Goal: Task Accomplishment & Management: Use online tool/utility

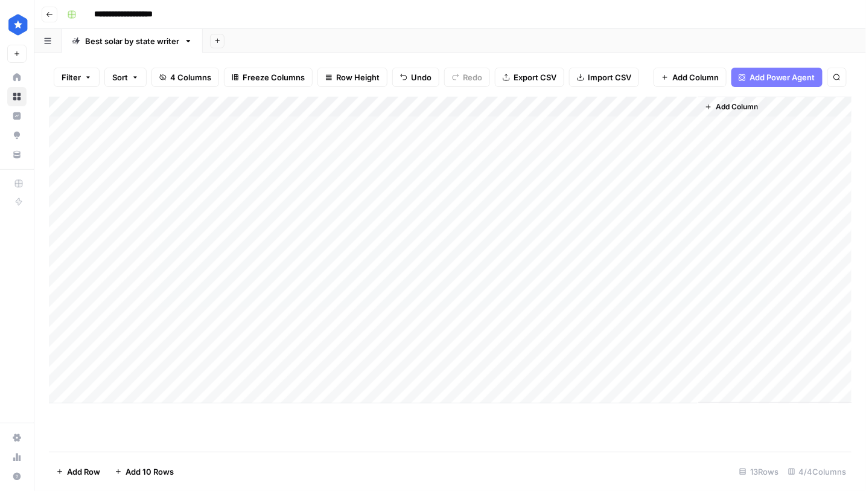
click at [105, 395] on div "Add Column" at bounding box center [451, 250] width 804 height 307
type textarea "*****"
click at [355, 389] on div "Add Column" at bounding box center [451, 260] width 804 height 327
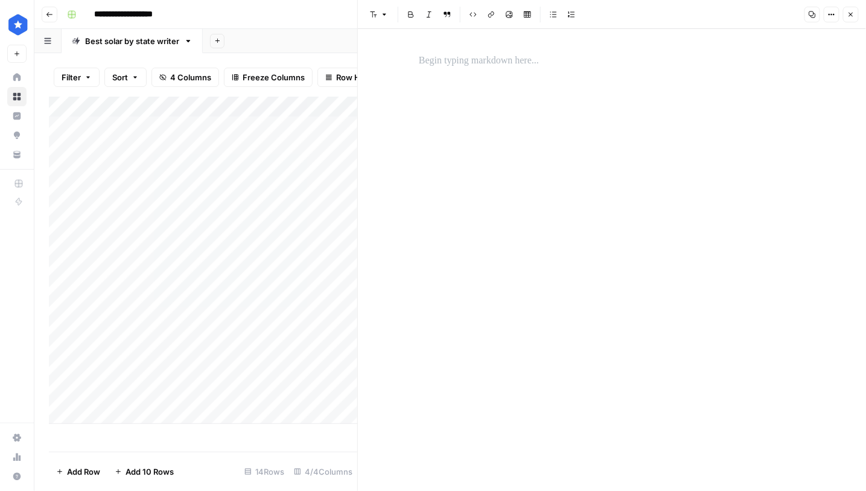
click at [516, 97] on div at bounding box center [612, 260] width 401 height 462
click at [496, 56] on p at bounding box center [612, 61] width 386 height 16
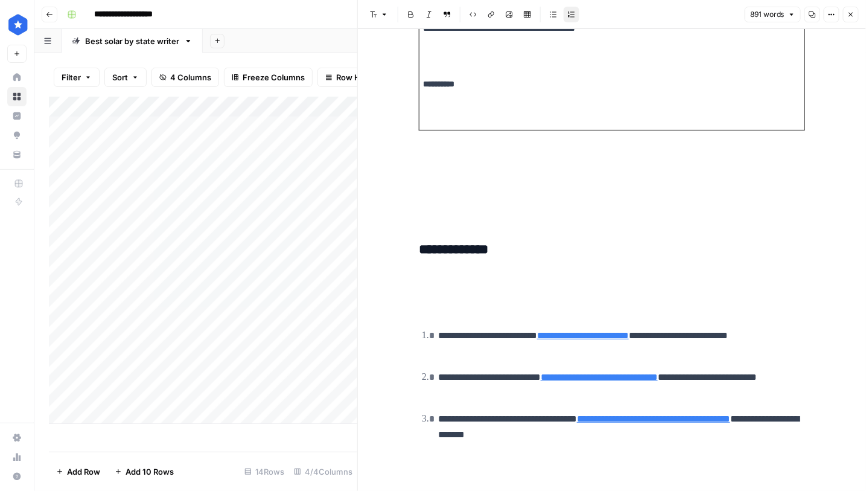
scroll to position [7442, 0]
click at [854, 18] on icon "button" at bounding box center [851, 14] width 7 height 7
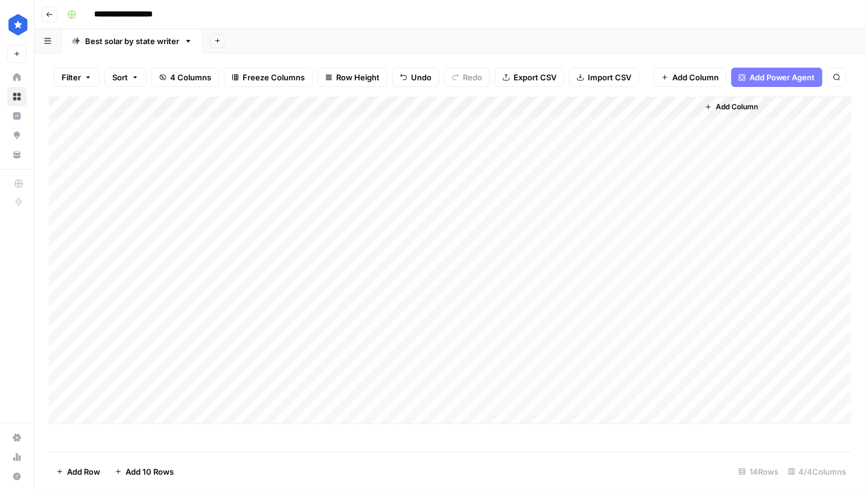
click at [512, 395] on div "Add Column" at bounding box center [451, 260] width 804 height 327
click at [113, 414] on div "Add Column" at bounding box center [451, 260] width 804 height 327
type textarea "**********"
click at [333, 415] on div "Add Column" at bounding box center [451, 271] width 804 height 348
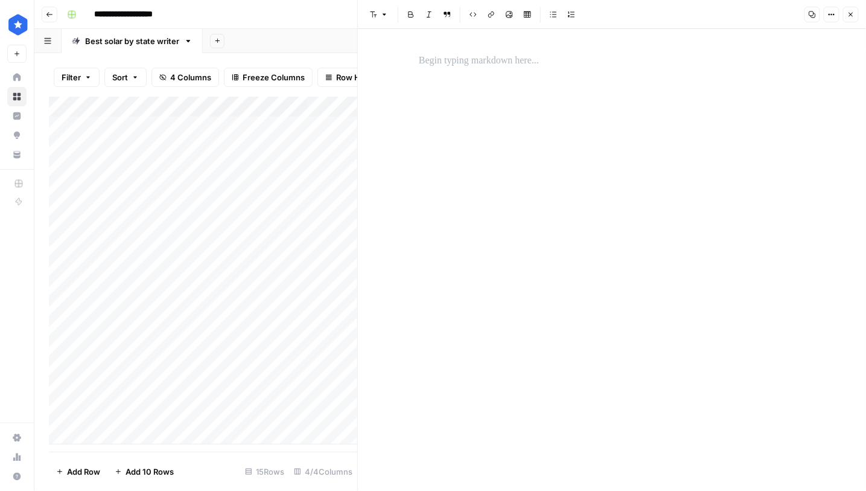
click at [568, 72] on div at bounding box center [612, 60] width 401 height 25
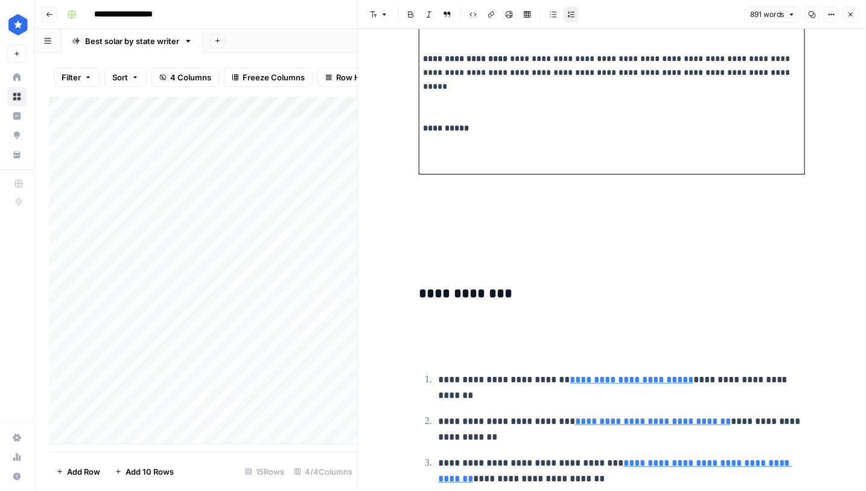
click at [852, 11] on icon "button" at bounding box center [851, 14] width 7 height 7
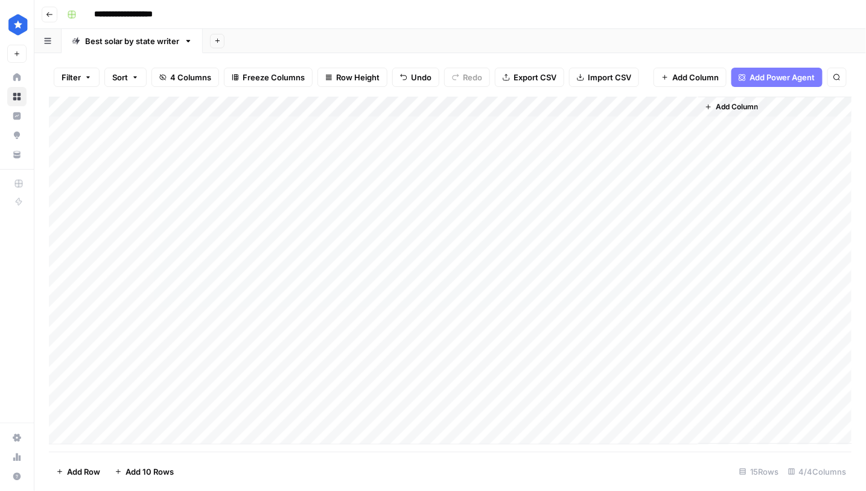
click at [120, 438] on div "Add Column" at bounding box center [451, 271] width 804 height 348
click at [121, 427] on textarea at bounding box center [187, 435] width 193 height 17
type textarea "*******"
click at [299, 433] on div "Add Column" at bounding box center [451, 274] width 804 height 355
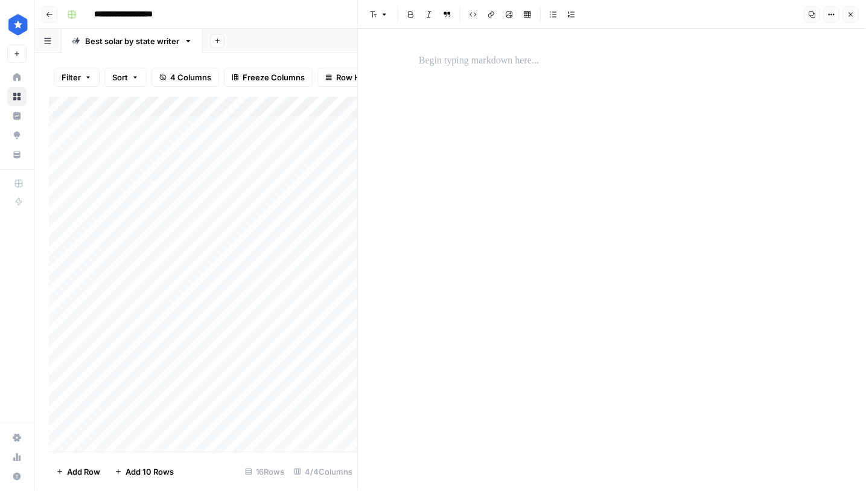
click at [525, 78] on div at bounding box center [612, 260] width 401 height 462
click at [520, 62] on p at bounding box center [612, 61] width 386 height 16
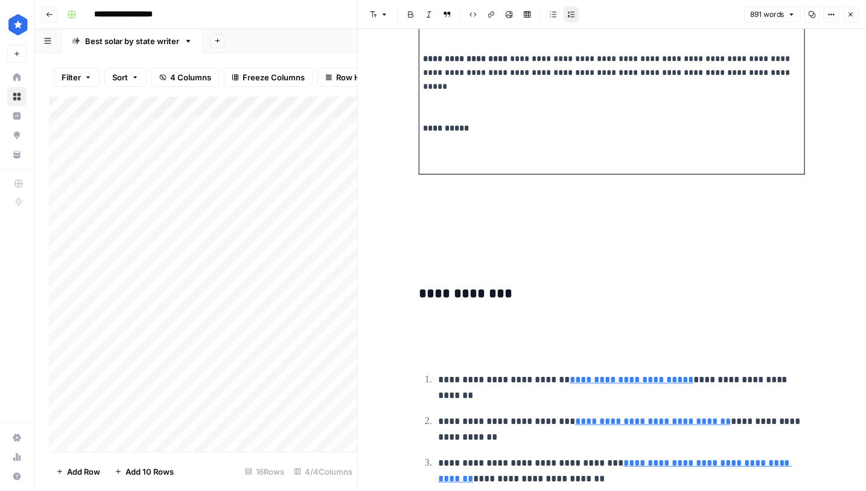
click at [851, 18] on button "Close" at bounding box center [852, 15] width 16 height 16
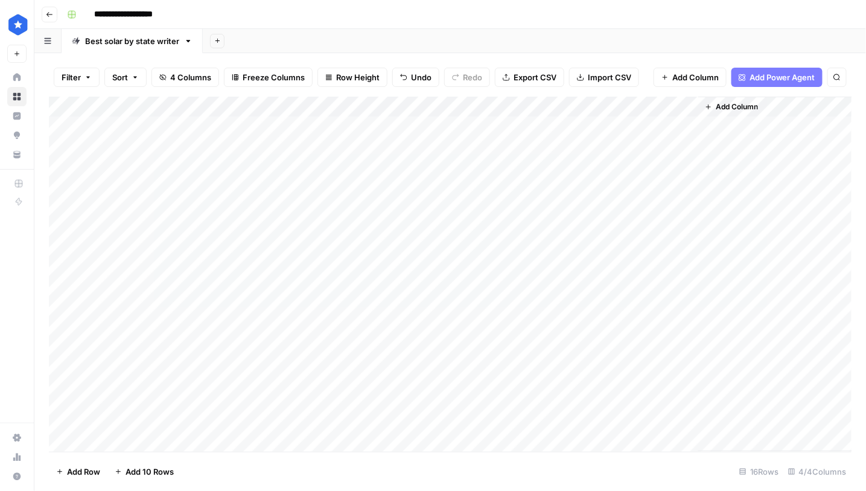
click at [511, 411] on div "Add Column" at bounding box center [451, 274] width 804 height 355
click at [514, 436] on div "Add Column" at bounding box center [451, 274] width 804 height 355
click at [626, 392] on div "Add Column" at bounding box center [451, 274] width 804 height 355
click at [627, 392] on div "Add Column" at bounding box center [451, 274] width 804 height 355
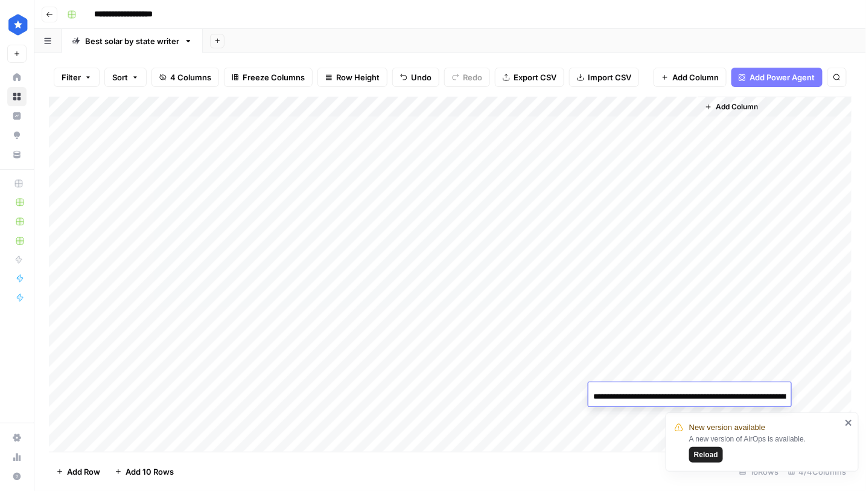
scroll to position [0, 158]
click at [635, 362] on div "Add Column" at bounding box center [451, 274] width 804 height 355
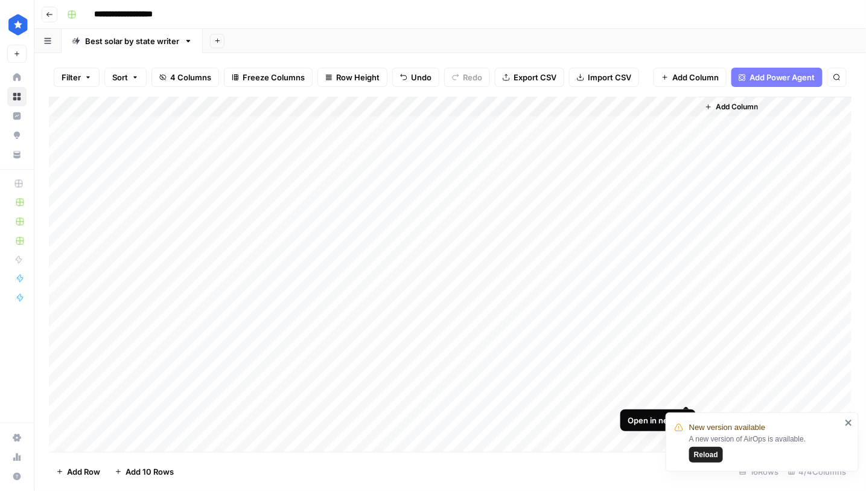
click at [686, 389] on div "Add Column" at bounding box center [451, 274] width 804 height 355
click at [629, 412] on div "Add Column" at bounding box center [451, 274] width 804 height 355
click at [848, 423] on icon "close" at bounding box center [849, 423] width 8 height 10
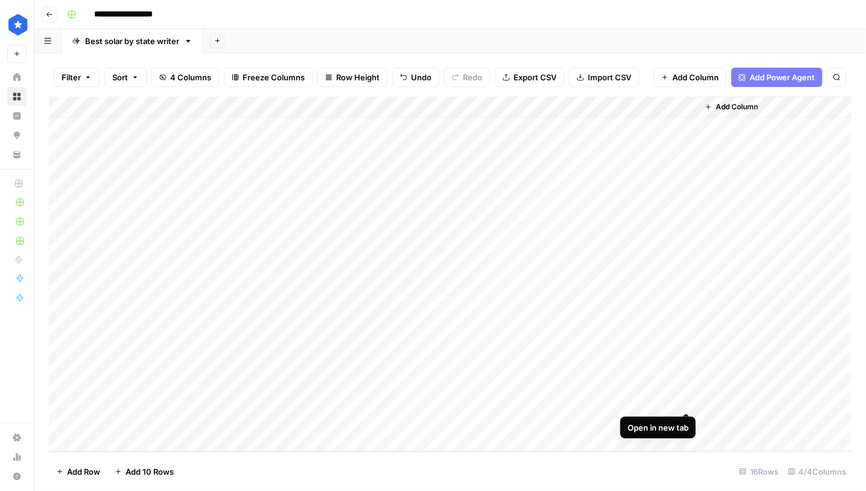
click at [686, 399] on div "Add Column" at bounding box center [451, 274] width 804 height 355
click at [633, 423] on div "Add Column" at bounding box center [451, 274] width 804 height 355
click at [660, 387] on div "Add Column" at bounding box center [451, 274] width 804 height 355
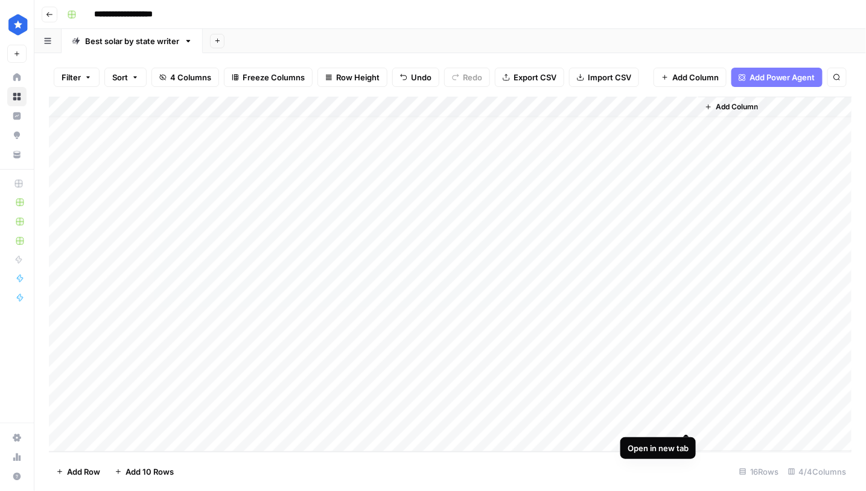
click at [687, 419] on div "Add Column" at bounding box center [451, 274] width 804 height 355
